Goal: Information Seeking & Learning: Learn about a topic

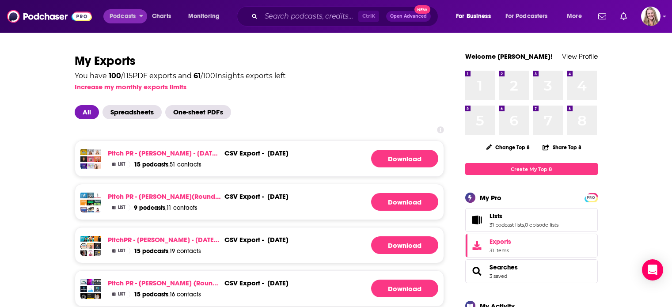
click at [110, 21] on span "Podcasts" at bounding box center [123, 16] width 26 height 12
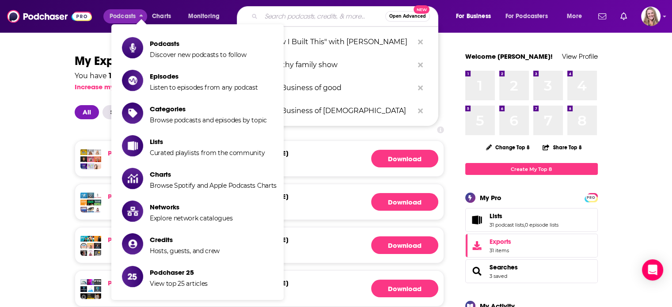
click at [282, 15] on input "Search podcasts, credits, & more..." at bounding box center [323, 16] width 124 height 14
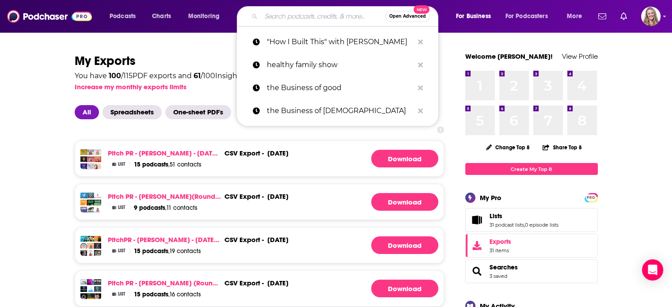
paste input "Teatime with Miss [PERSON_NAME]"
type input "Teatime with Miss [PERSON_NAME]"
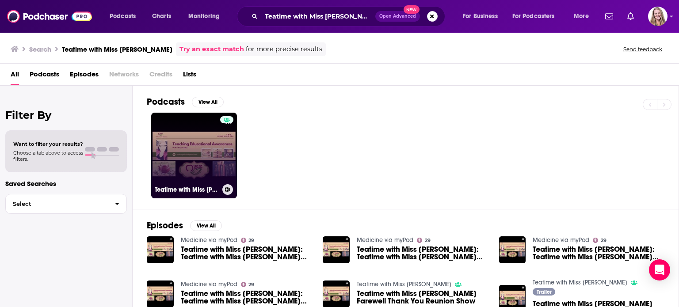
click at [194, 163] on link "Teatime with Miss [PERSON_NAME]" at bounding box center [194, 156] width 86 height 86
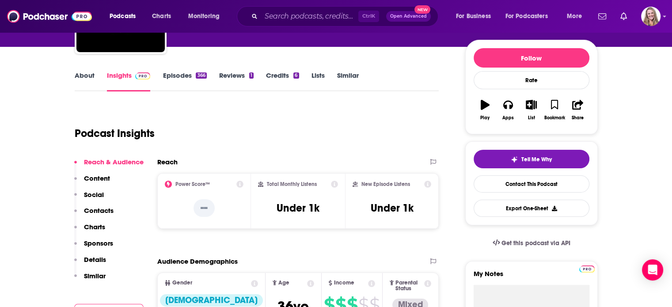
scroll to position [88, 0]
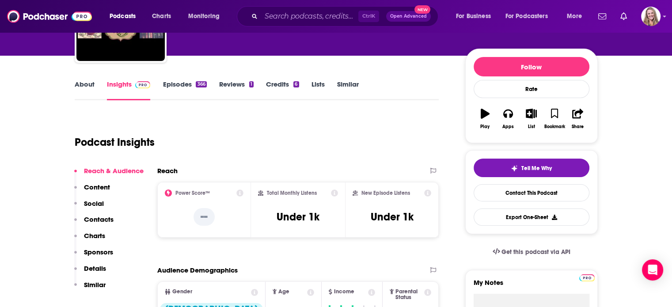
click at [83, 82] on link "About" at bounding box center [85, 90] width 20 height 20
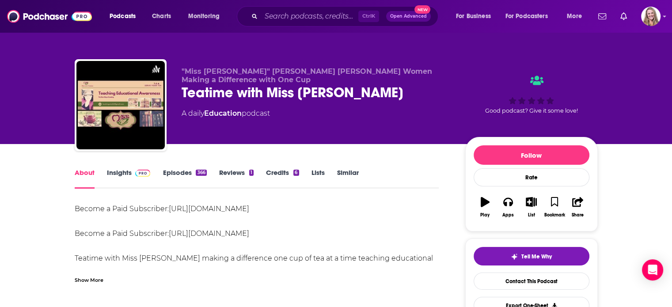
click at [180, 175] on link "Episodes 366" at bounding box center [185, 178] width 44 height 20
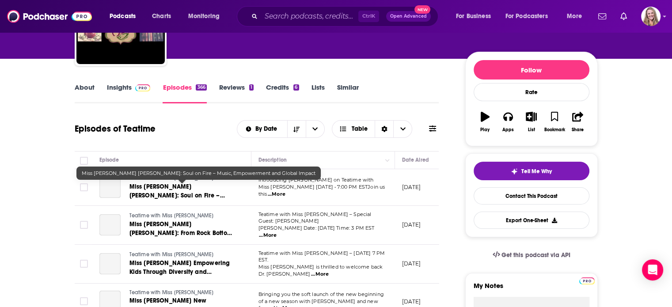
scroll to position [88, 0]
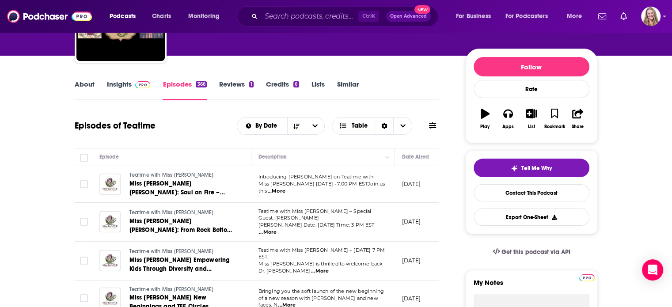
click at [123, 90] on link "Insights" at bounding box center [129, 90] width 44 height 20
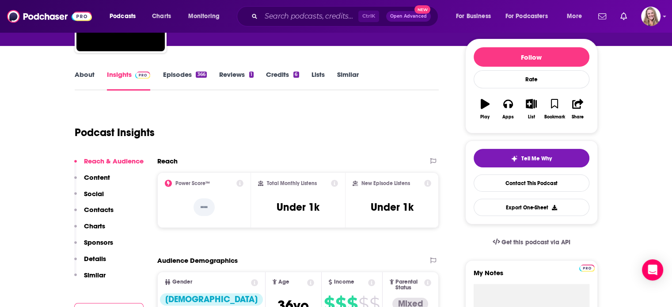
scroll to position [88, 0]
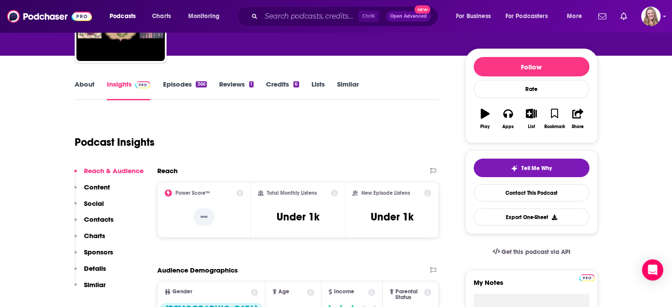
click at [84, 84] on link "About" at bounding box center [85, 90] width 20 height 20
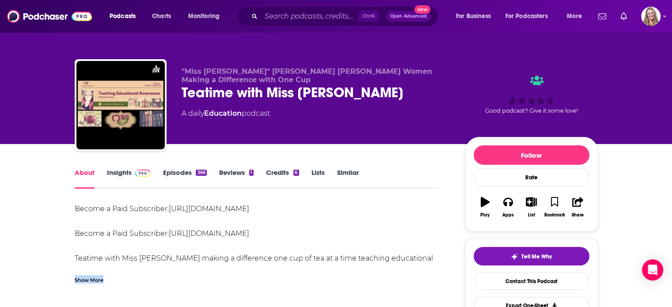
drag, startPoint x: 424, startPoint y: 260, endPoint x: 104, endPoint y: 271, distance: 320.2
click at [104, 271] on div "Become a Paid Subscriber: [URL][DOMAIN_NAME] Become a Paid Subscriber: [URL][DO…" at bounding box center [257, 243] width 365 height 81
click at [94, 284] on div "Show More" at bounding box center [89, 279] width 29 height 8
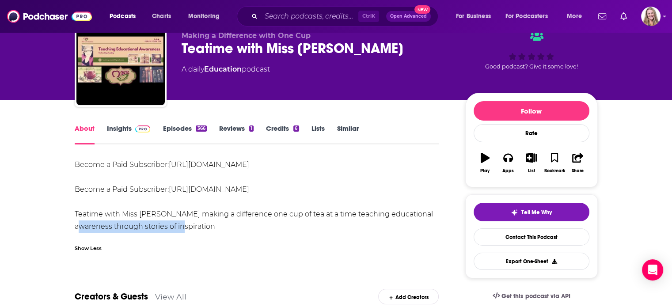
drag, startPoint x: 178, startPoint y: 227, endPoint x: 68, endPoint y: 221, distance: 110.2
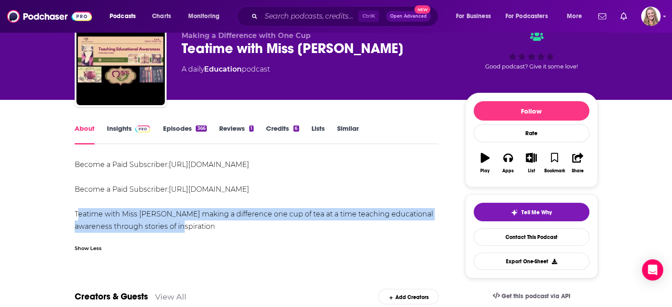
drag, startPoint x: 76, startPoint y: 214, endPoint x: 189, endPoint y: 231, distance: 114.3
copy div "Teatime with Miss [PERSON_NAME] making a difference one cup of tea at a time te…"
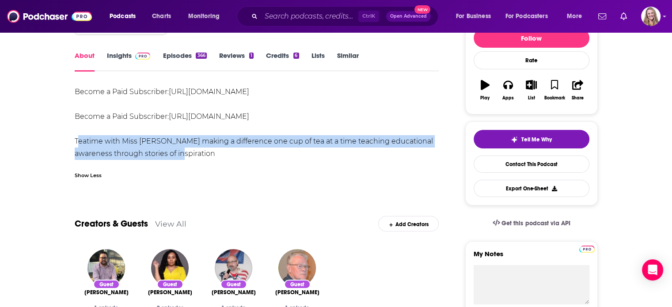
scroll to position [133, 0]
